Goal: Information Seeking & Learning: Learn about a topic

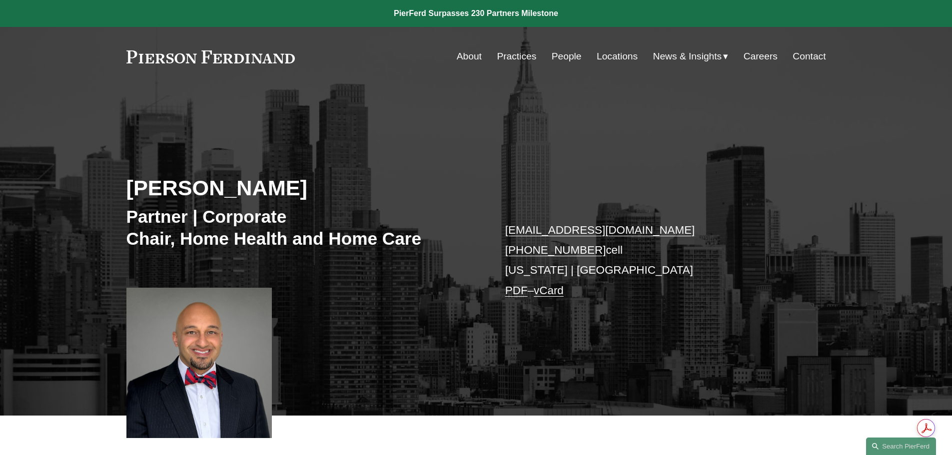
scroll to position [250, 0]
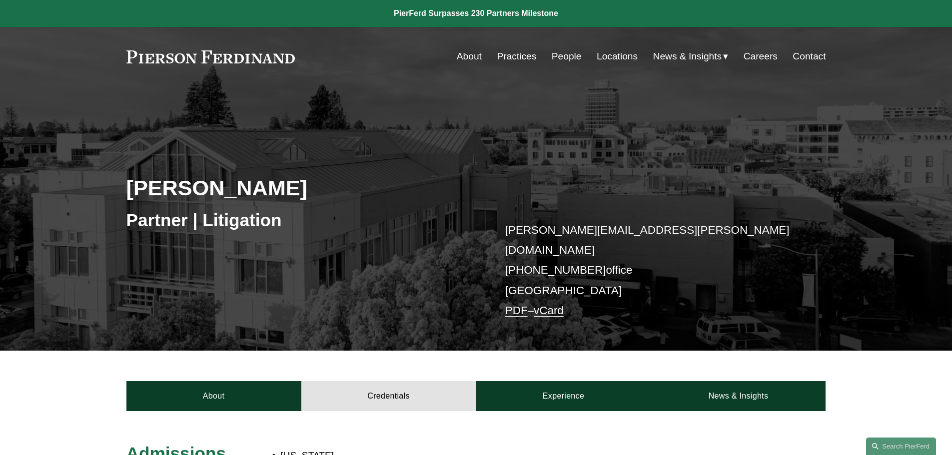
scroll to position [50, 0]
